Goal: Task Accomplishment & Management: Complete application form

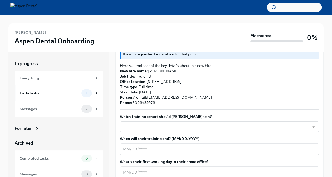
scroll to position [133, 0]
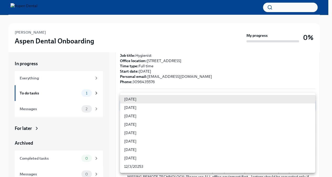
click at [257, 96] on body "[PERSON_NAME] Aspen Dental Onboarding My progress 0% In progress Everything To …" at bounding box center [166, 96] width 332 height 192
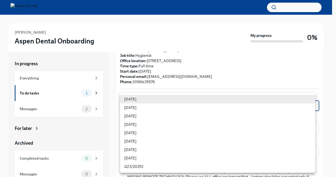
click at [146, 113] on li "[DATE]" at bounding box center [218, 116] width 196 height 8
type input "sH0Qd4ANU"
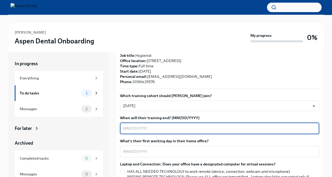
click at [200, 125] on textarea "When will their training end? (MM/DD/YYYY)" at bounding box center [219, 128] width 193 height 6
type textarea "[DATE]"
click at [162, 148] on textarea "What's their first working day in their home office?" at bounding box center [219, 151] width 193 height 6
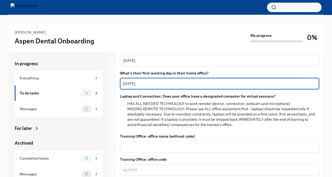
scroll to position [196, 0]
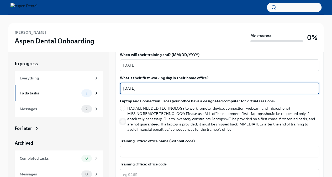
type textarea "[DATE]"
click at [122, 119] on input "MISSING REMOTE TECHNOLOGY: Please use ALL office equipment first – laptops shou…" at bounding box center [122, 121] width 5 height 5
radio input "true"
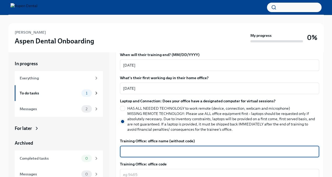
click at [145, 148] on textarea "Training Office: office name (without code)" at bounding box center [219, 151] width 193 height 6
type textarea "Greenwood, [GEOGRAPHIC_DATA]"
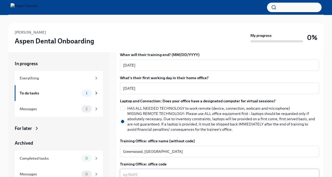
click at [137, 173] on div "x ​" at bounding box center [219, 175] width 199 height 12
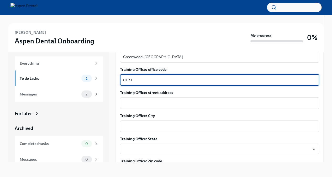
scroll to position [274, 0]
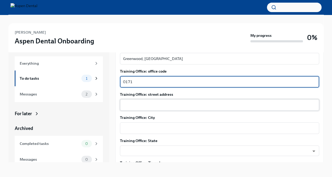
type textarea "0171"
click at [146, 102] on textarea "Training Office: street address" at bounding box center [219, 105] width 193 height 6
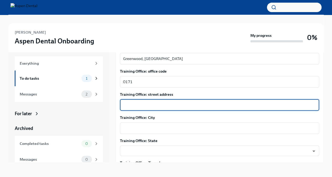
paste textarea "[STREET_ADDRESS],"
type textarea "[STREET_ADDRESS]"
click at [135, 125] on textarea "Training Office: City" at bounding box center [219, 128] width 193 height 6
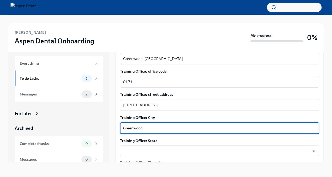
type textarea "Greenwood"
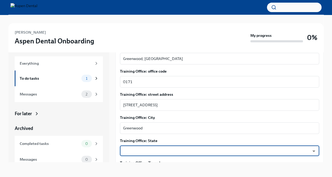
click at [144, 144] on body "[PERSON_NAME] Aspen Dental Onboarding My progress 0% In progress Everything To …" at bounding box center [166, 81] width 332 height 192
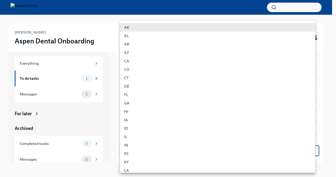
click at [144, 144] on li "IN" at bounding box center [218, 145] width 196 height 8
type input "l41KCsEUd"
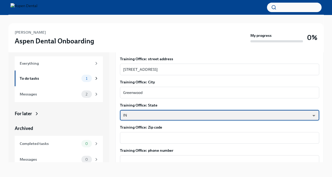
scroll to position [331, 0]
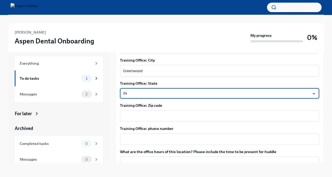
click at [161, 103] on div "Training Office: Zip code x ​" at bounding box center [219, 112] width 199 height 19
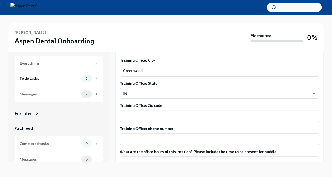
click at [161, 103] on div "Training Office: Zip code x ​" at bounding box center [219, 112] width 199 height 19
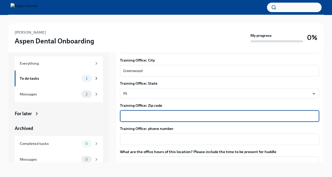
click at [154, 113] on textarea "Training Office: Zip code" at bounding box center [219, 116] width 193 height 6
type textarea "46142"
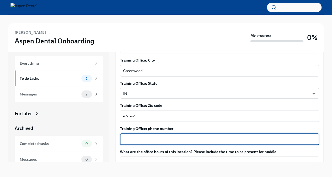
click at [153, 136] on textarea "Training Office: phone number" at bounding box center [219, 139] width 193 height 6
paste textarea "[PHONE_NUMBER]"
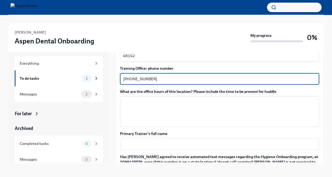
scroll to position [398, 0]
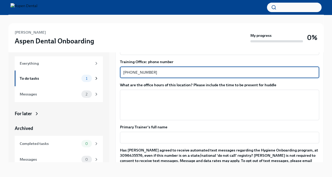
type textarea "[PHONE_NUMBER]"
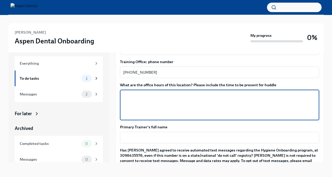
click at [130, 92] on textarea "What are the office hours of this location? Please include the time to be prese…" at bounding box center [219, 104] width 193 height 25
paste textarea "Mon 7:00am - 5:00pm Tue 8:00am - 5:00pm Wed 8:00am - 5:00pm Thu 8:00am - 5:00pm…"
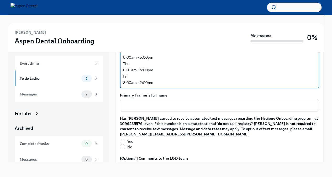
scroll to position [471, 0]
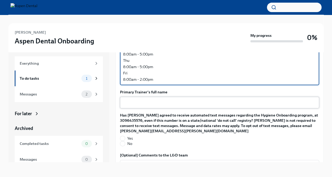
type textarea "Mon 7:00am - 5:00pm Tue 8:00am - 5:00pm Wed 8:00am - 5:00pm Thu 8:00am - 5:00pm…"
click at [138, 101] on div "x ​" at bounding box center [219, 103] width 199 height 12
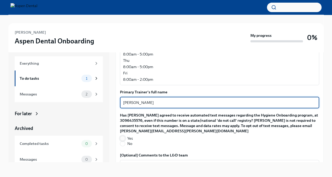
type textarea "[PERSON_NAME]"
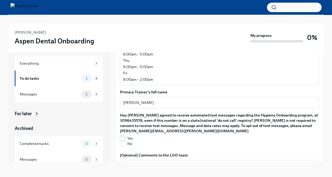
click at [122, 136] on input "Yes" at bounding box center [122, 138] width 5 height 5
radio input "true"
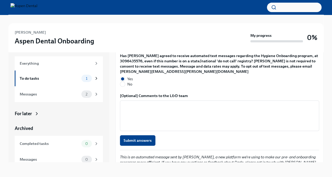
scroll to position [533, 0]
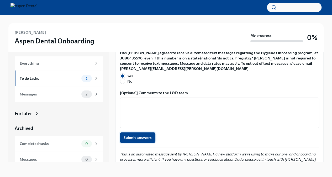
click at [137, 135] on span "Submit answers" at bounding box center [138, 137] width 28 height 5
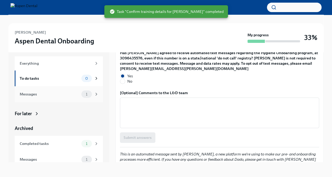
click at [90, 91] on div "1" at bounding box center [89, 93] width 17 height 7
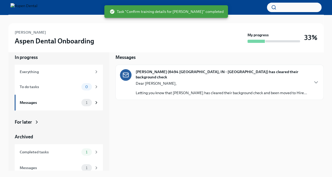
scroll to position [6, 0]
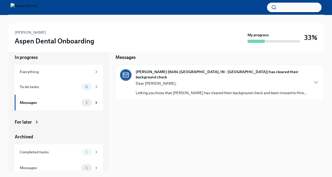
click at [270, 90] on p "Letting you know that [PERSON_NAME] has cleared their background check and been…" at bounding box center [222, 92] width 172 height 5
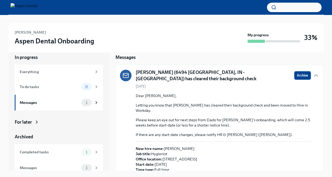
click at [297, 76] on span "Archive" at bounding box center [302, 75] width 11 height 5
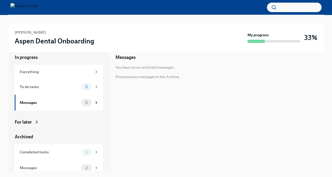
scroll to position [5, 0]
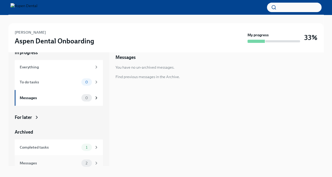
click at [81, 160] on div "2" at bounding box center [86, 162] width 11 height 7
